Goal: Task Accomplishment & Management: Manage account settings

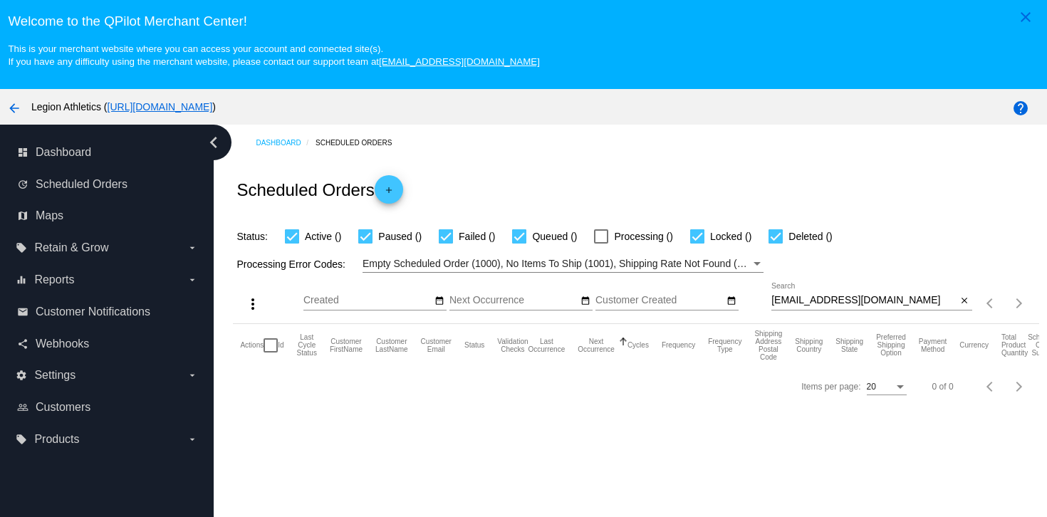
click at [814, 294] on div "wjgust@gmail.com Search" at bounding box center [865, 297] width 186 height 28
click at [811, 302] on input "wjgust@gmail.com" at bounding box center [865, 300] width 186 height 11
paste input "rarenutritioncoaching"
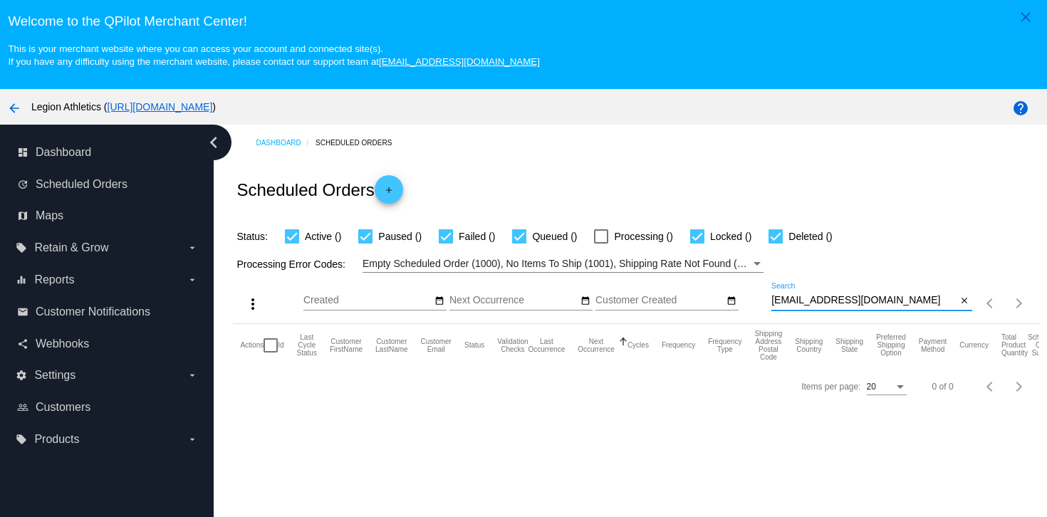
type input "rarenutritioncoaching@gmail.com"
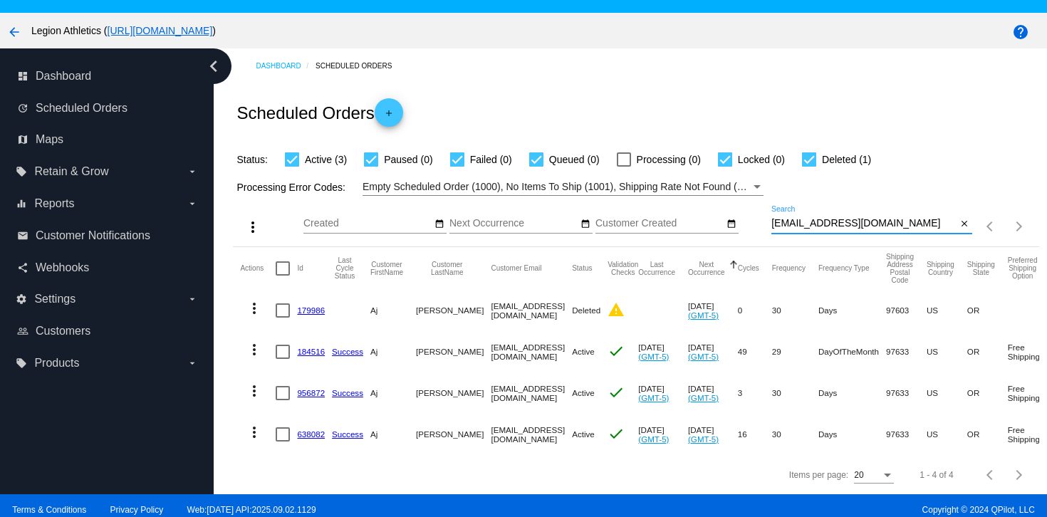
scroll to position [91, 0]
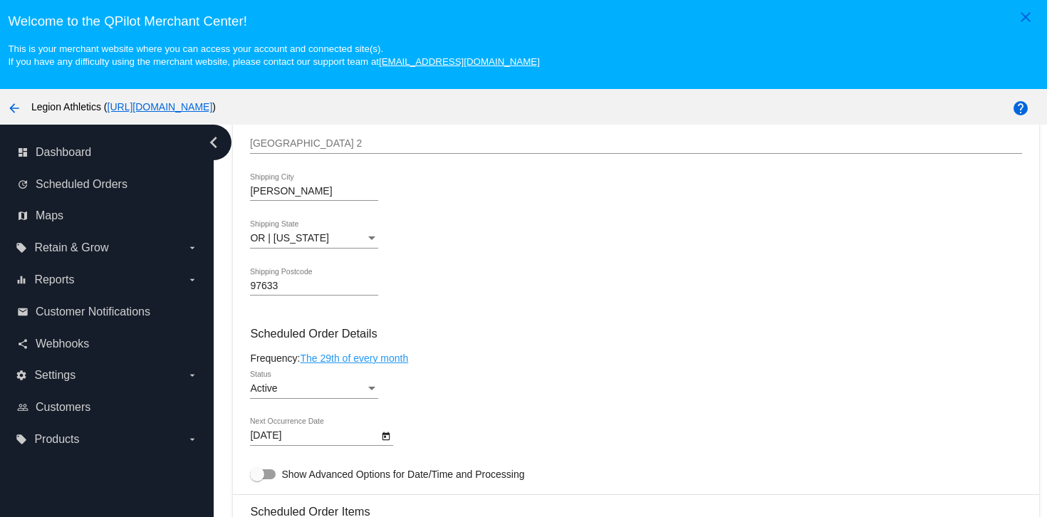
scroll to position [663, 0]
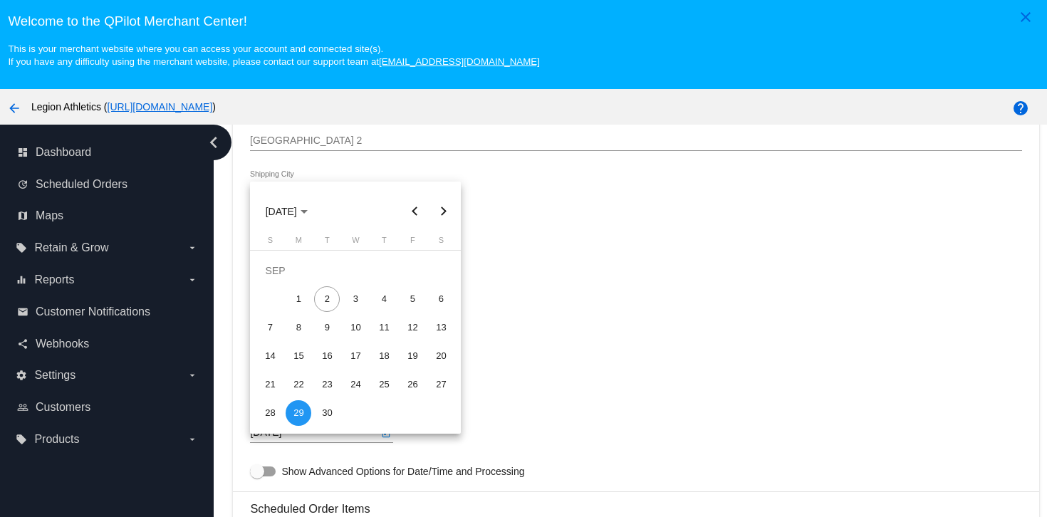
click at [330, 445] on body "close Welcome to the [GEOGRAPHIC_DATA]! This is your merchant website where you…" at bounding box center [523, 258] width 1047 height 517
click at [383, 386] on div "25" at bounding box center [384, 385] width 26 height 26
type input "[DATE]"
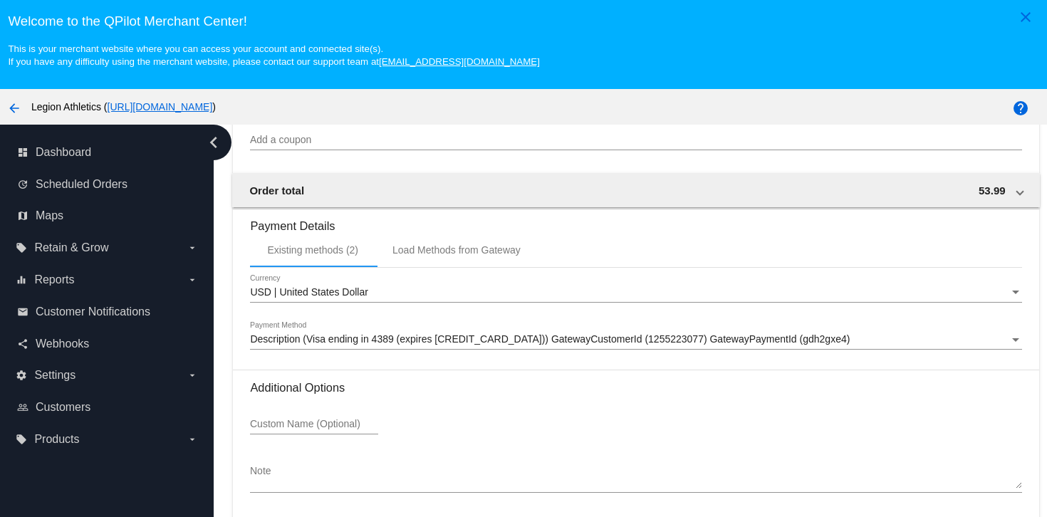
scroll to position [91, 0]
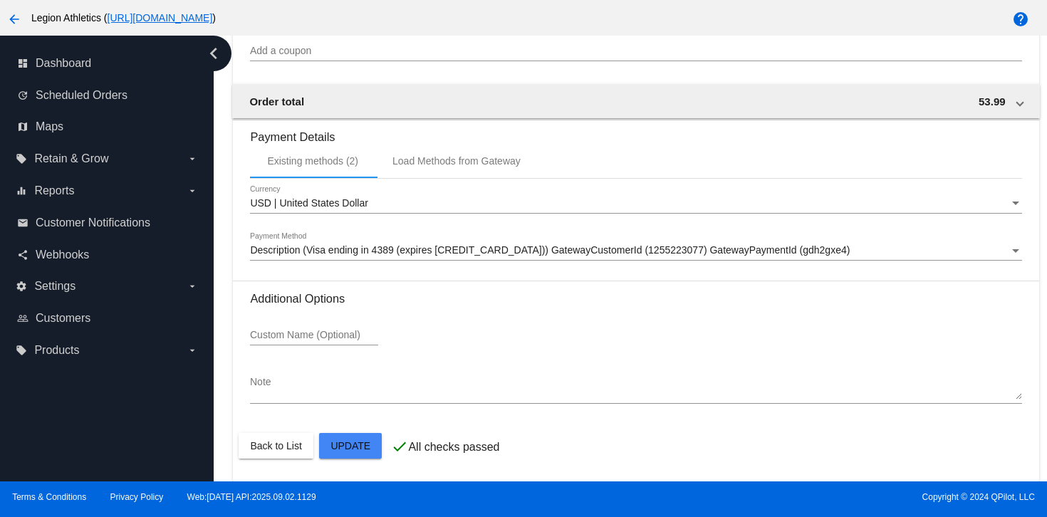
click at [350, 463] on mat-card-actions "Back to List Update" at bounding box center [636, 445] width 794 height 37
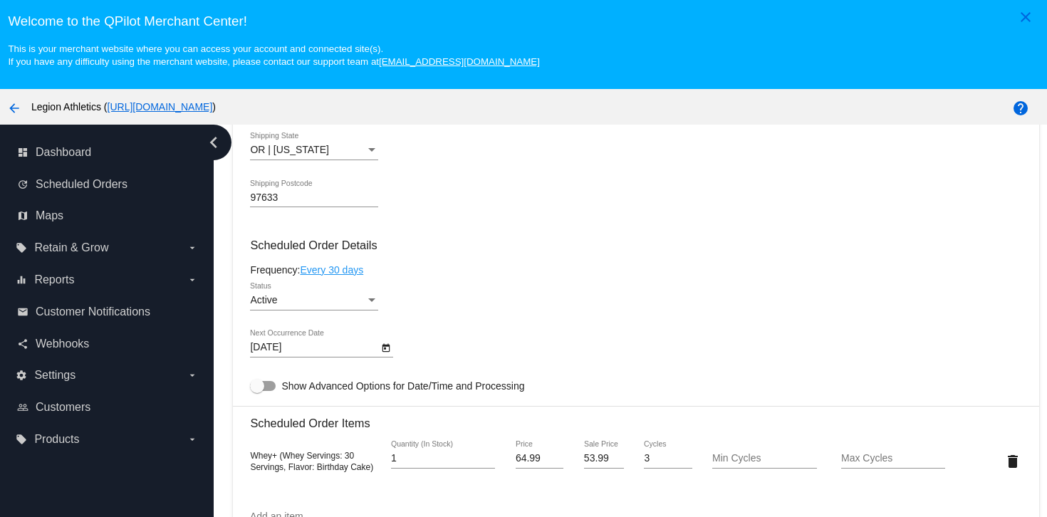
scroll to position [730, 0]
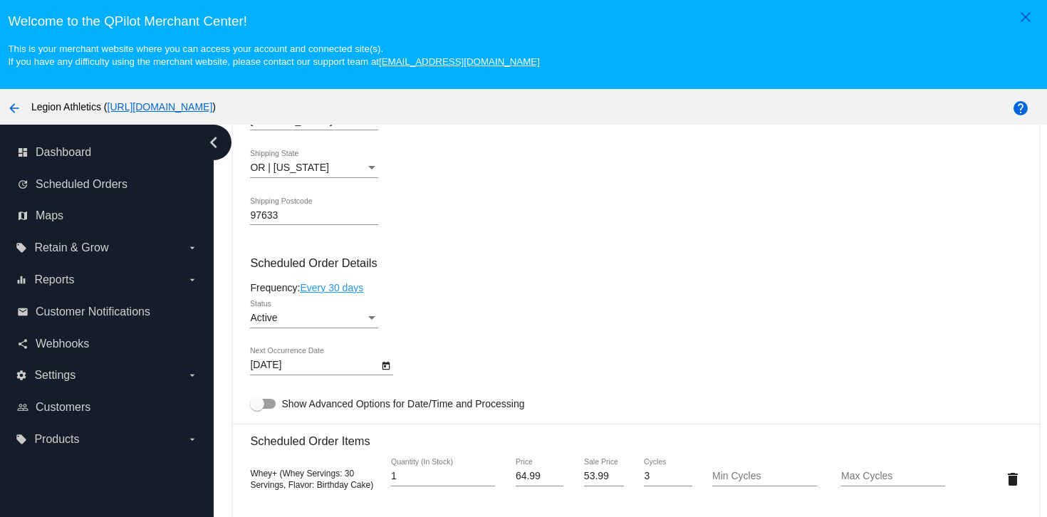
click at [331, 380] on body "close Welcome to the [GEOGRAPHIC_DATA]! This is your merchant website where you…" at bounding box center [523, 258] width 1047 height 517
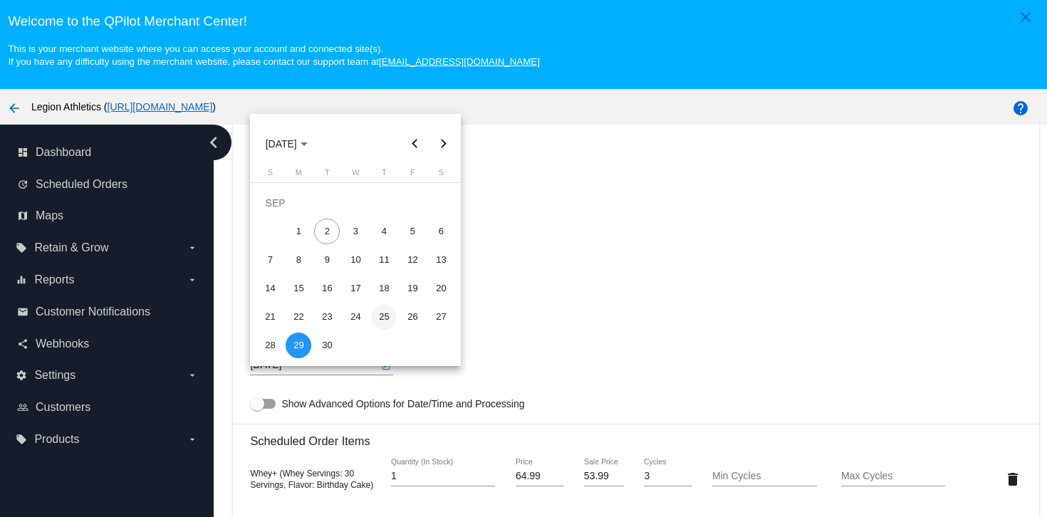
click at [381, 319] on div "25" at bounding box center [384, 317] width 26 height 26
type input "[DATE]"
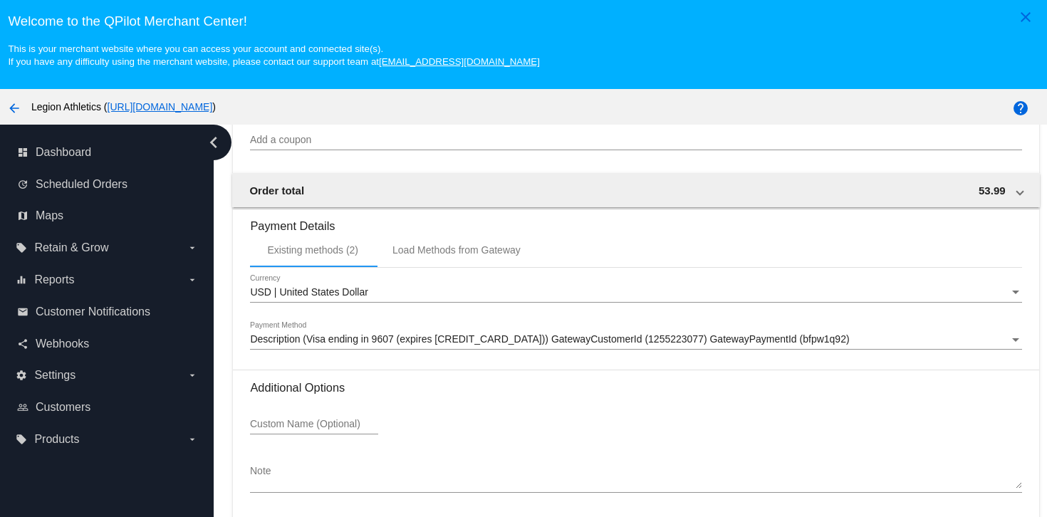
scroll to position [91, 0]
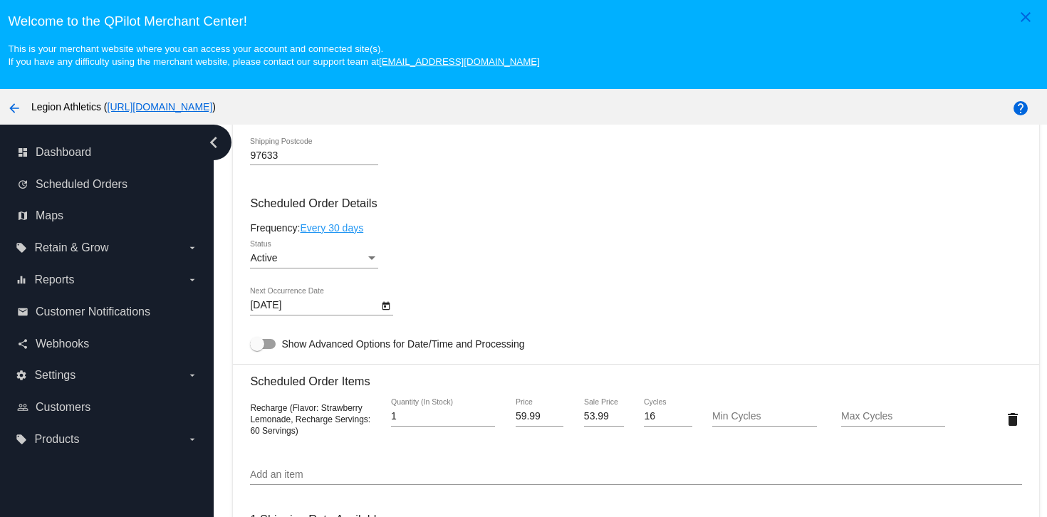
scroll to position [866, 0]
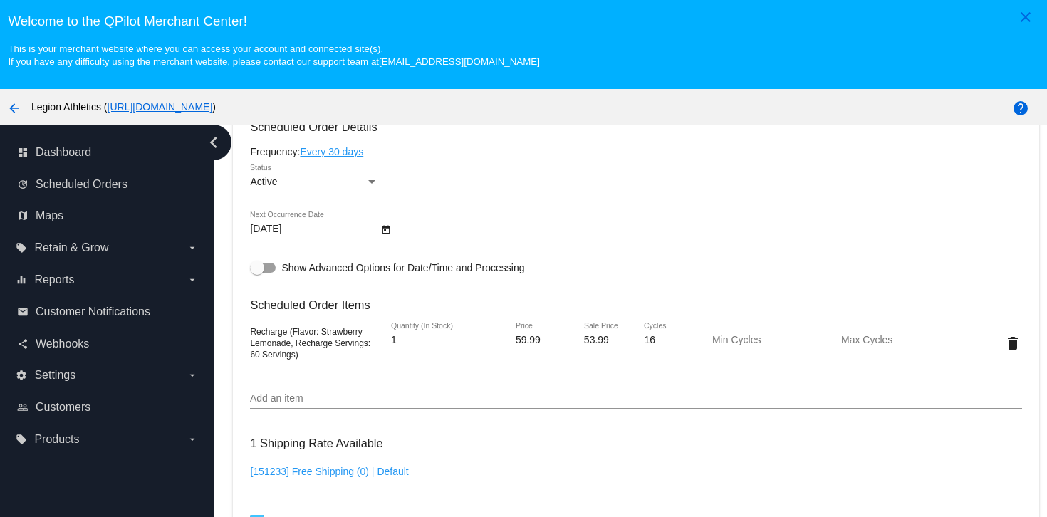
click at [329, 234] on body "close Welcome to the [GEOGRAPHIC_DATA]! This is your merchant website where you…" at bounding box center [523, 258] width 1047 height 517
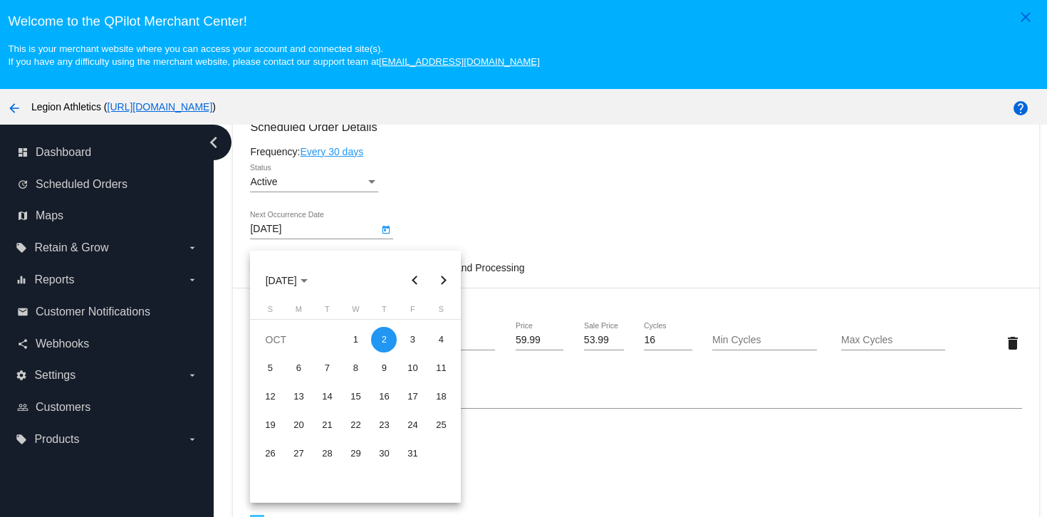
click at [418, 280] on button "Previous month" at bounding box center [414, 280] width 28 height 28
click at [382, 454] on div "25" at bounding box center [384, 454] width 26 height 26
type input "[DATE]"
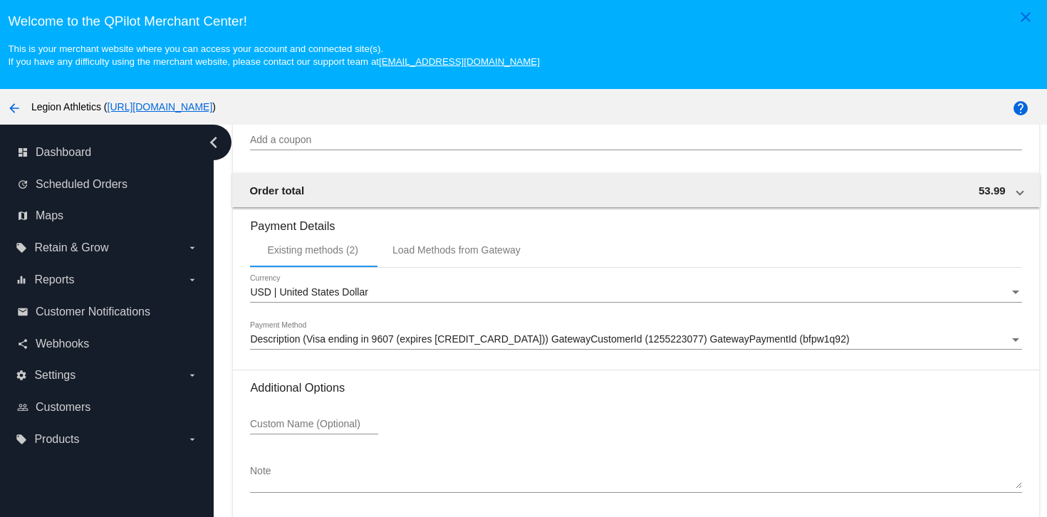
scroll to position [91, 0]
